Goal: Task Accomplishment & Management: Manage account settings

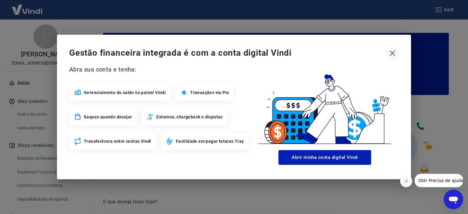
click at [391, 54] on icon "button" at bounding box center [392, 54] width 6 height 6
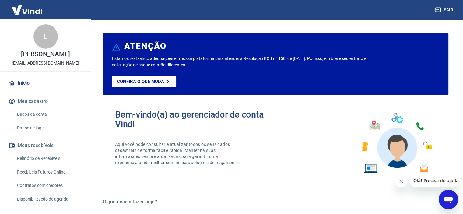
click at [401, 182] on icon "Fechar mensagem da empresa" at bounding box center [401, 181] width 5 height 5
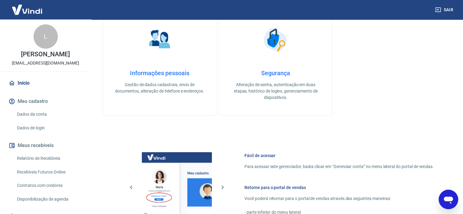
scroll to position [330, 0]
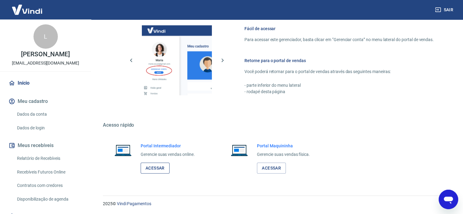
click at [155, 171] on link "Acessar" at bounding box center [155, 168] width 29 height 11
click at [39, 157] on link "Relatório de Recebíveis" at bounding box center [49, 158] width 69 height 12
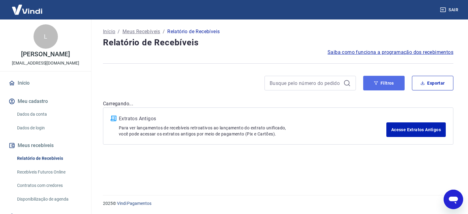
click at [374, 85] on icon "button" at bounding box center [376, 83] width 4 height 4
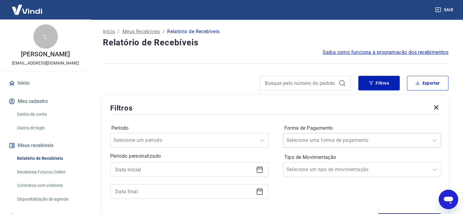
click at [318, 139] on input "Forma de Pagamento" at bounding box center [318, 140] width 62 height 7
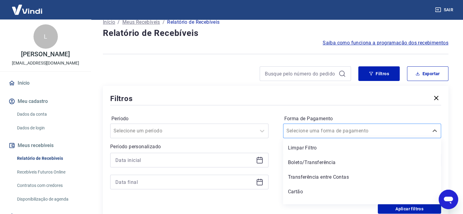
scroll to position [9, 0]
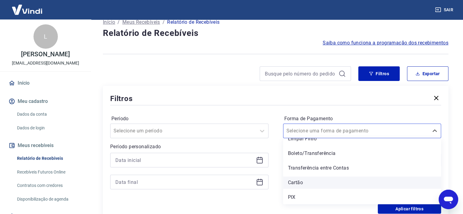
click at [295, 185] on div "Cartão" at bounding box center [362, 183] width 158 height 12
click at [294, 187] on div "Forma de Pagamento option Cartão focused, 4 of 5. 5 results available. Use Up a…" at bounding box center [362, 155] width 158 height 83
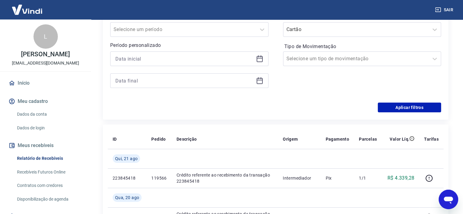
scroll to position [9, 0]
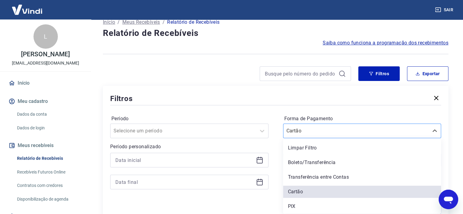
click at [328, 133] on input "Forma de Pagamento" at bounding box center [318, 130] width 62 height 7
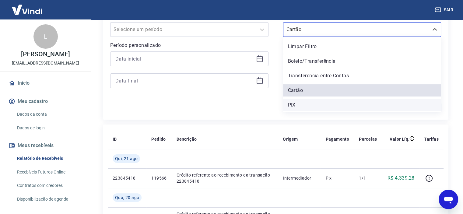
click at [291, 105] on div "PIX" at bounding box center [362, 105] width 158 height 12
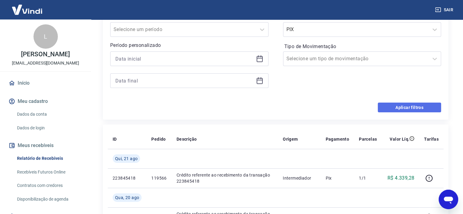
click at [395, 110] on button "Aplicar filtros" at bounding box center [409, 108] width 63 height 10
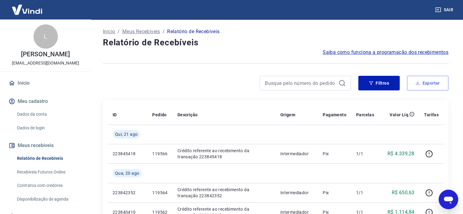
click at [427, 85] on button "Exportar" at bounding box center [427, 83] width 41 height 15
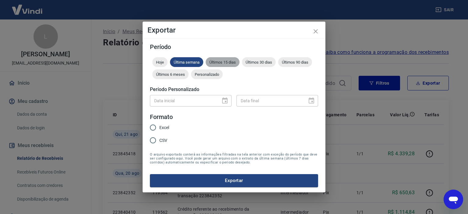
click at [235, 66] on div "Últimos 15 dias" at bounding box center [223, 62] width 34 height 10
click at [166, 128] on span "Excel" at bounding box center [164, 128] width 10 height 6
click at [159, 128] on input "Excel" at bounding box center [152, 127] width 13 height 13
radio input "true"
click at [234, 181] on button "Exportar" at bounding box center [234, 180] width 168 height 13
